Goal: Complete application form

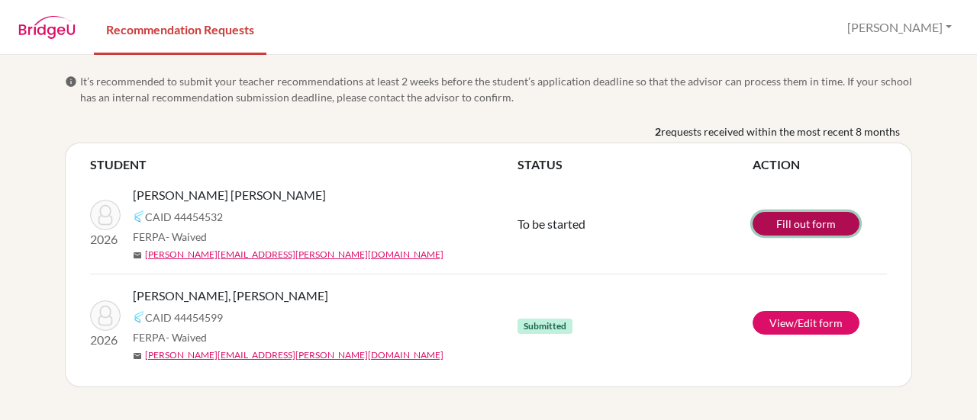
click at [783, 231] on link "Fill out form" at bounding box center [805, 224] width 107 height 24
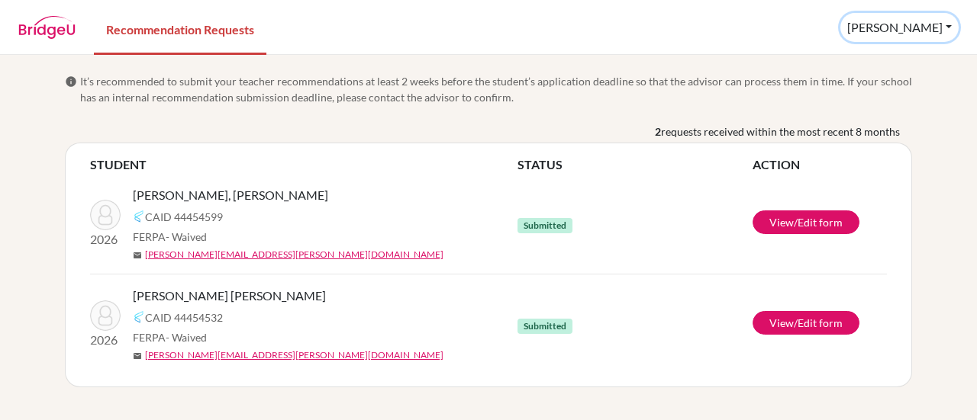
click at [930, 23] on button "Juan Carlos" at bounding box center [899, 27] width 118 height 29
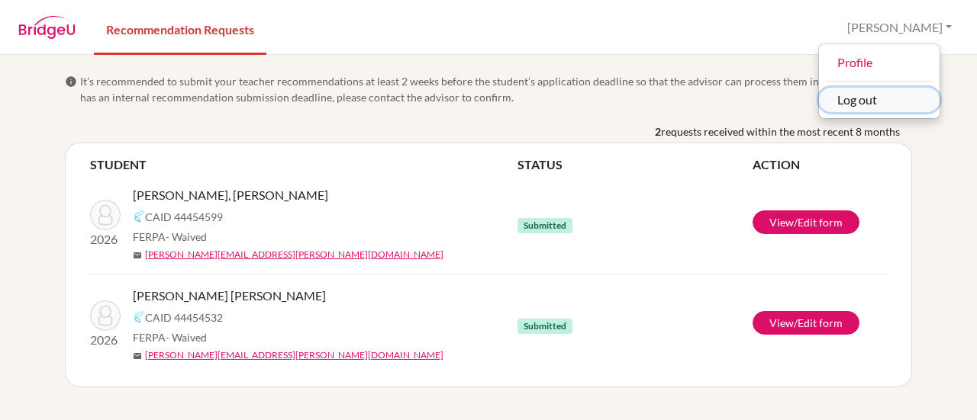
click at [909, 98] on button "Log out" at bounding box center [879, 100] width 121 height 24
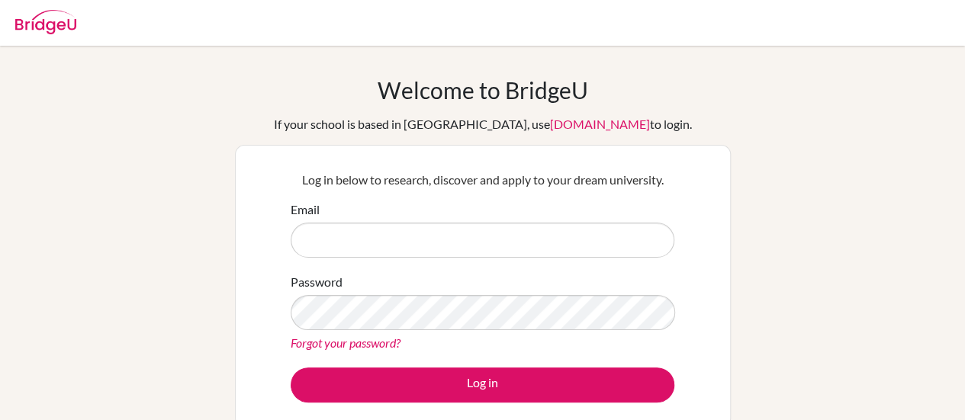
type input "[EMAIL_ADDRESS][DOMAIN_NAME]"
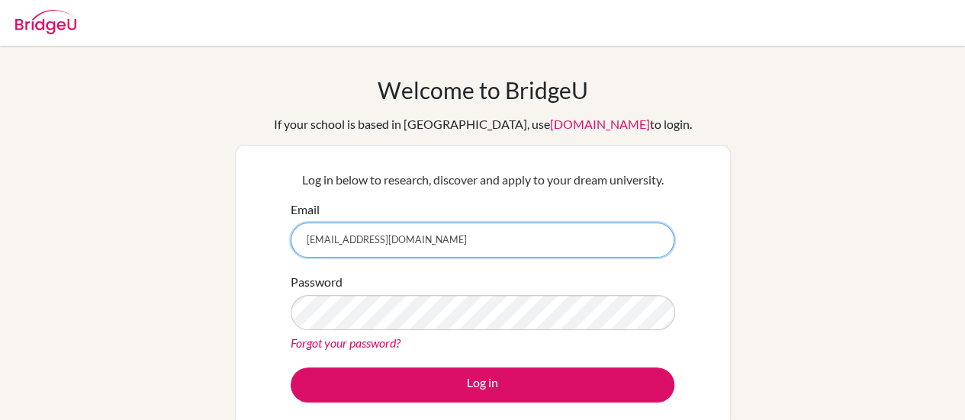
click at [371, 236] on input "[EMAIL_ADDRESS][DOMAIN_NAME]" at bounding box center [483, 240] width 384 height 35
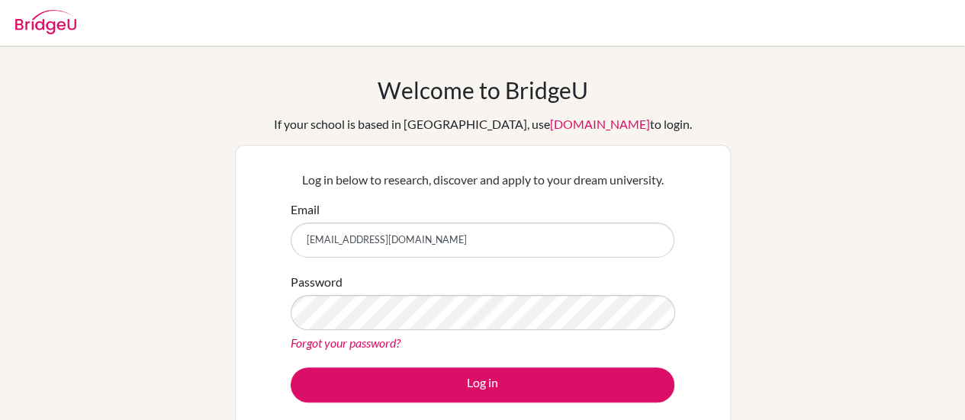
click at [906, 255] on div "Welcome to [GEOGRAPHIC_DATA] If your school is based in [GEOGRAPHIC_DATA], use …" at bounding box center [482, 325] width 965 height 499
